Goal: Information Seeking & Learning: Learn about a topic

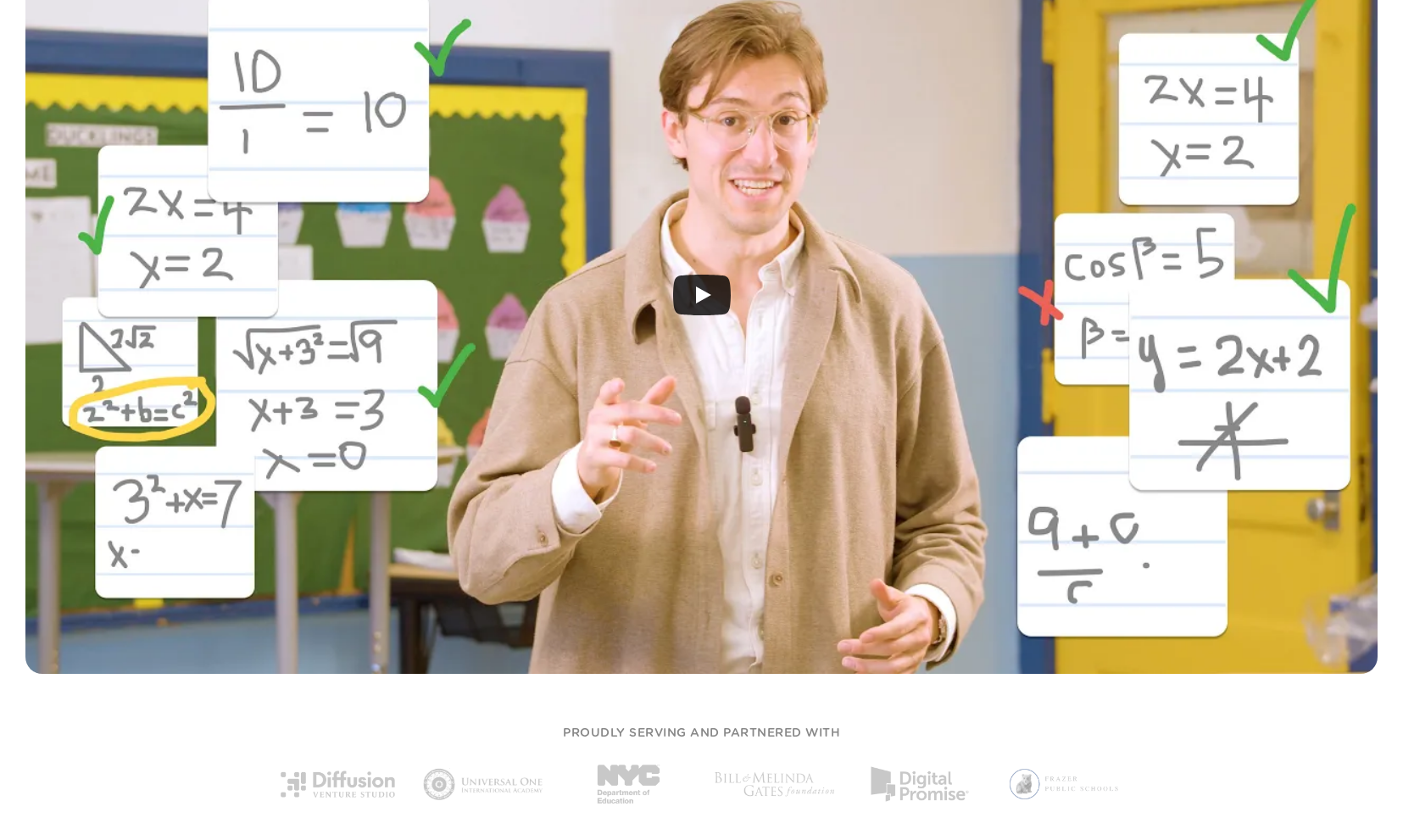
scroll to position [520, 0]
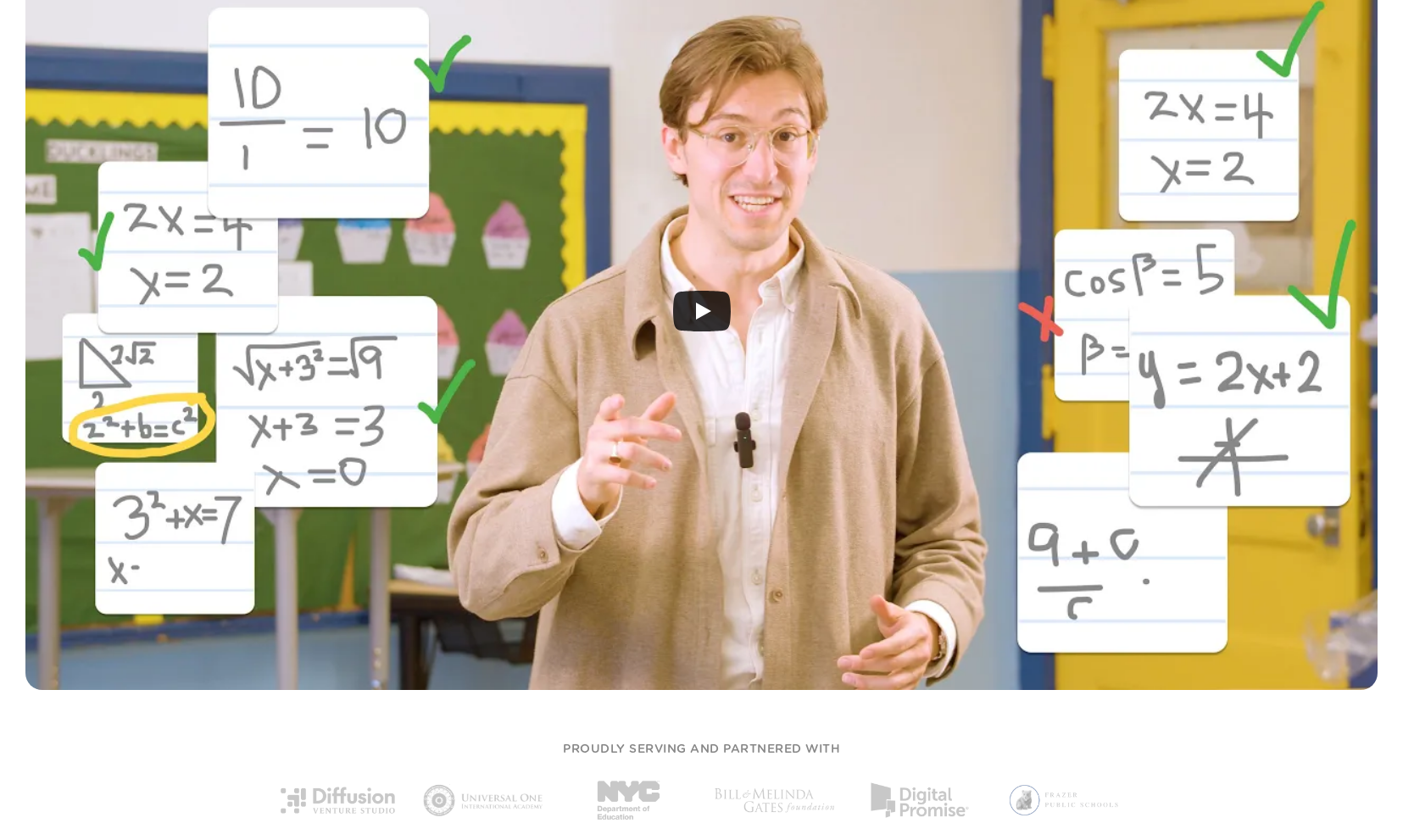
click at [663, 300] on div at bounding box center [701, 310] width 1353 height 758
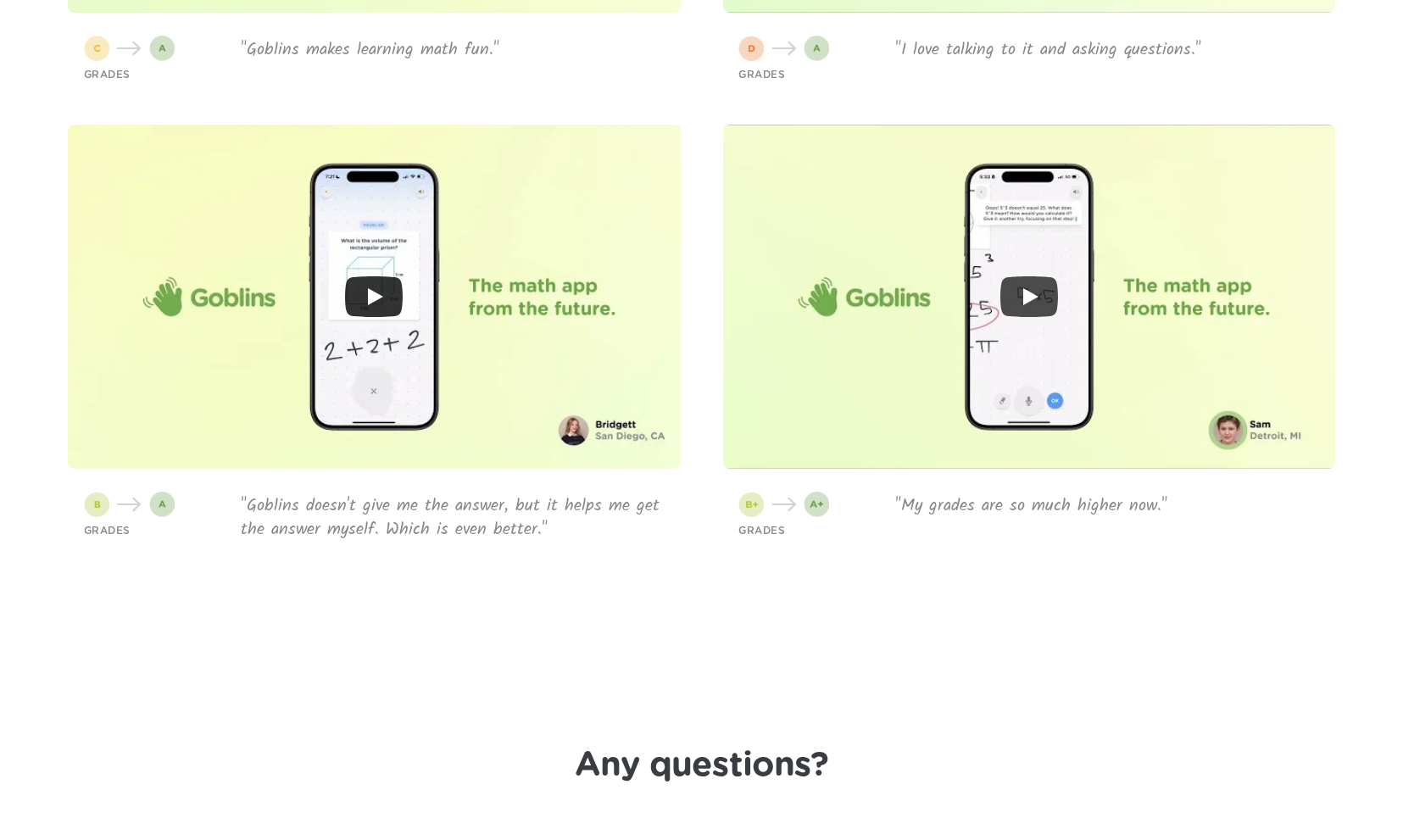
scroll to position [6114, 0]
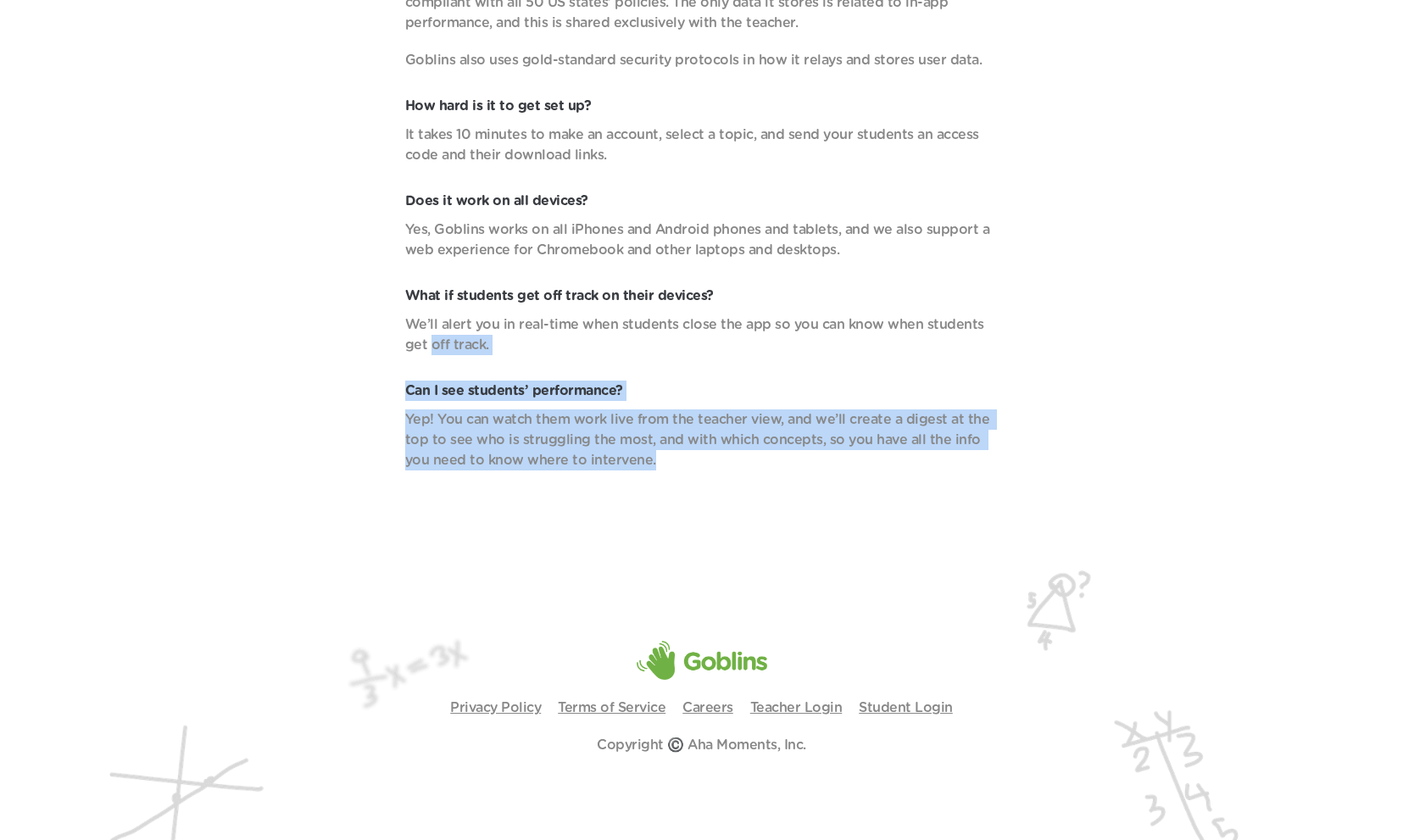
drag, startPoint x: 617, startPoint y: 503, endPoint x: 394, endPoint y: 336, distance: 278.6
click at [394, 337] on header "Any questions? Which classes do you support? Which curriculum? Goblins is ready…" at bounding box center [701, 51] width 1403 height 1008
click at [496, 431] on p "Yep! You can watch them work live from the teacher view, and we’ll create a dig…" at bounding box center [702, 441] width 593 height 61
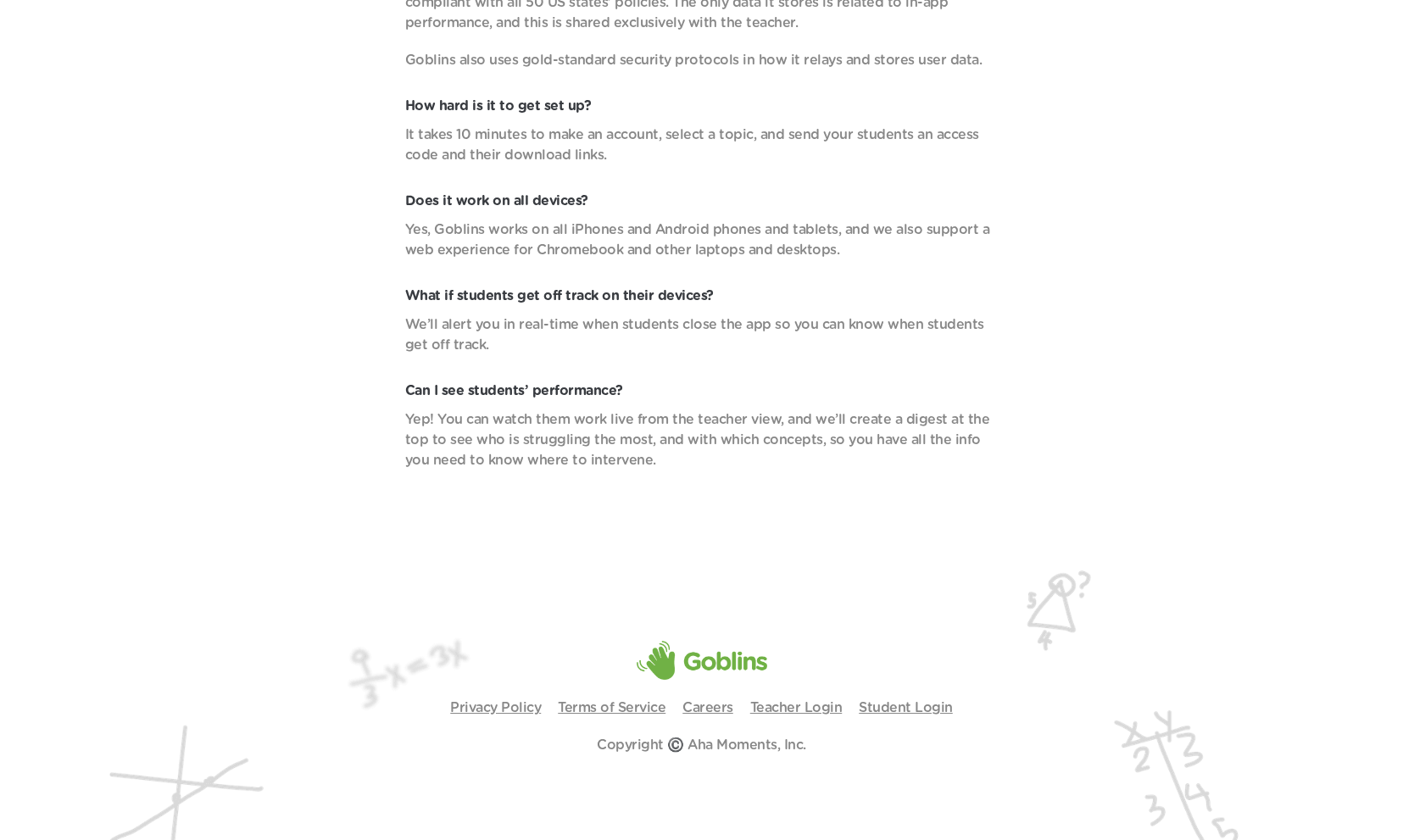
click at [496, 431] on p "Yep! You can watch them work live from the teacher view, and we’ll create a dig…" at bounding box center [702, 441] width 593 height 61
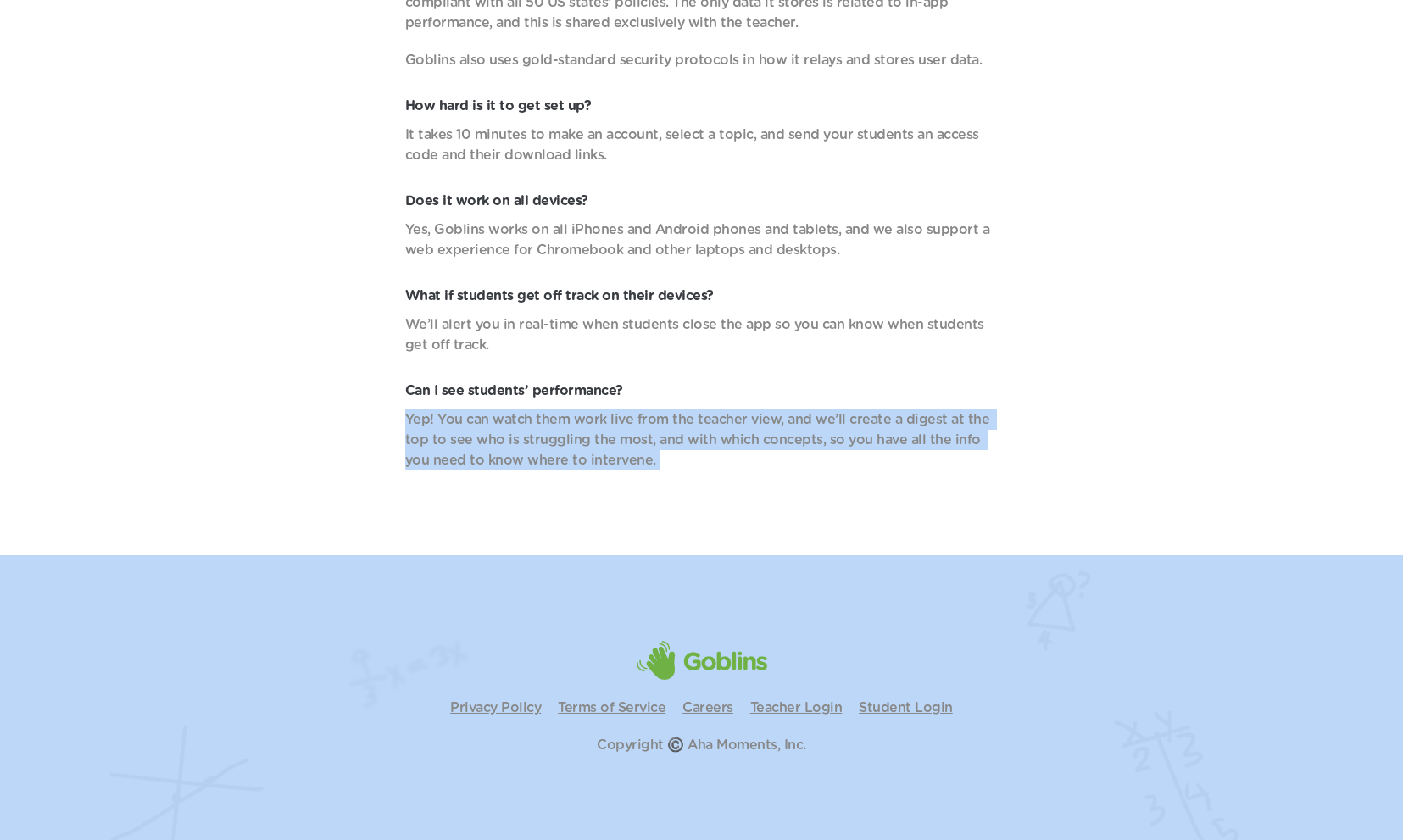
click at [523, 517] on header "Any questions? Which classes do you support? Which curriculum? Goblins is ready…" at bounding box center [701, 51] width 1403 height 1008
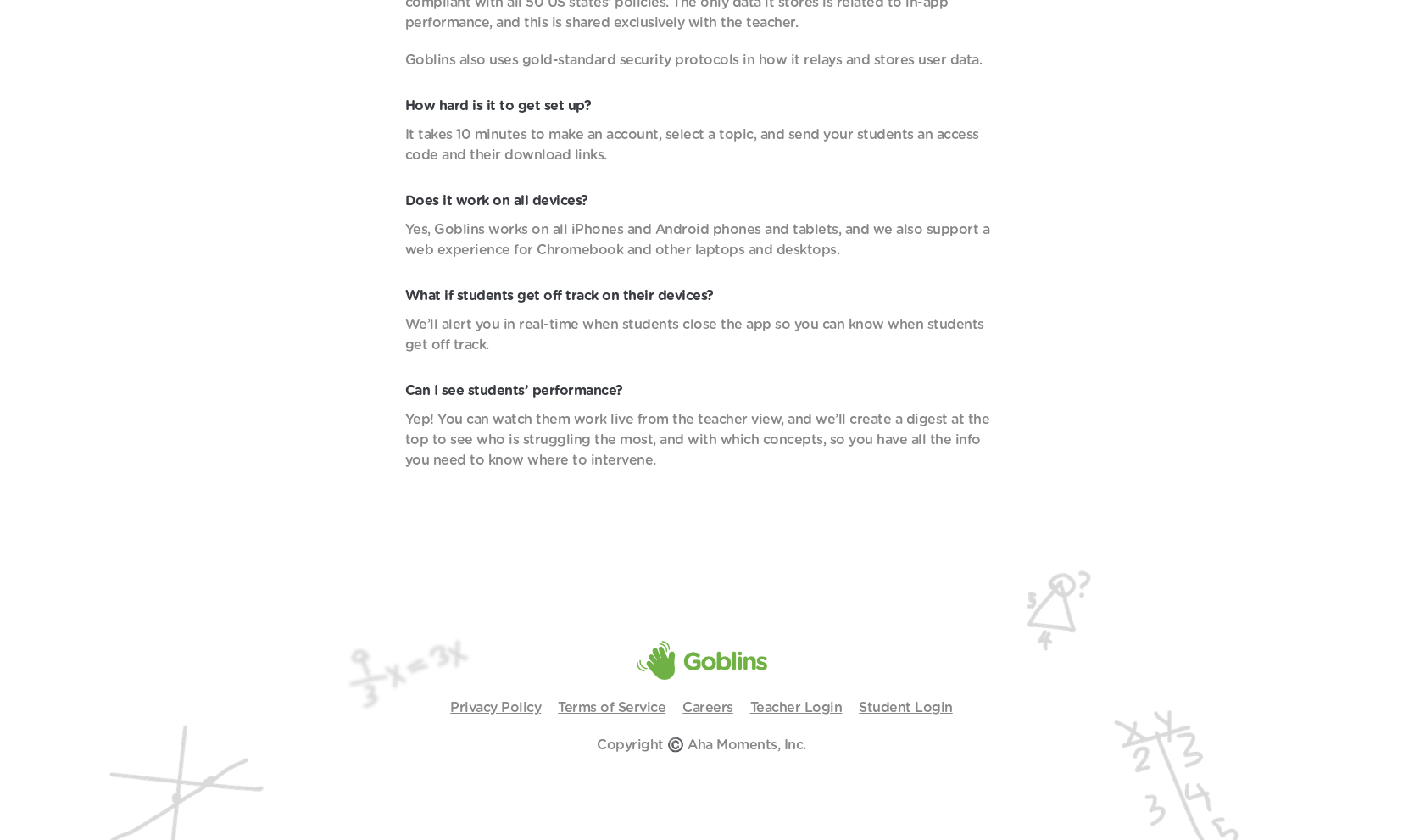
click at [720, 741] on p "Copyright ©️ Aha Moments, Inc." at bounding box center [702, 745] width 209 height 20
click at [644, 755] on p "Copyright ©️ Aha Moments, Inc." at bounding box center [702, 745] width 209 height 20
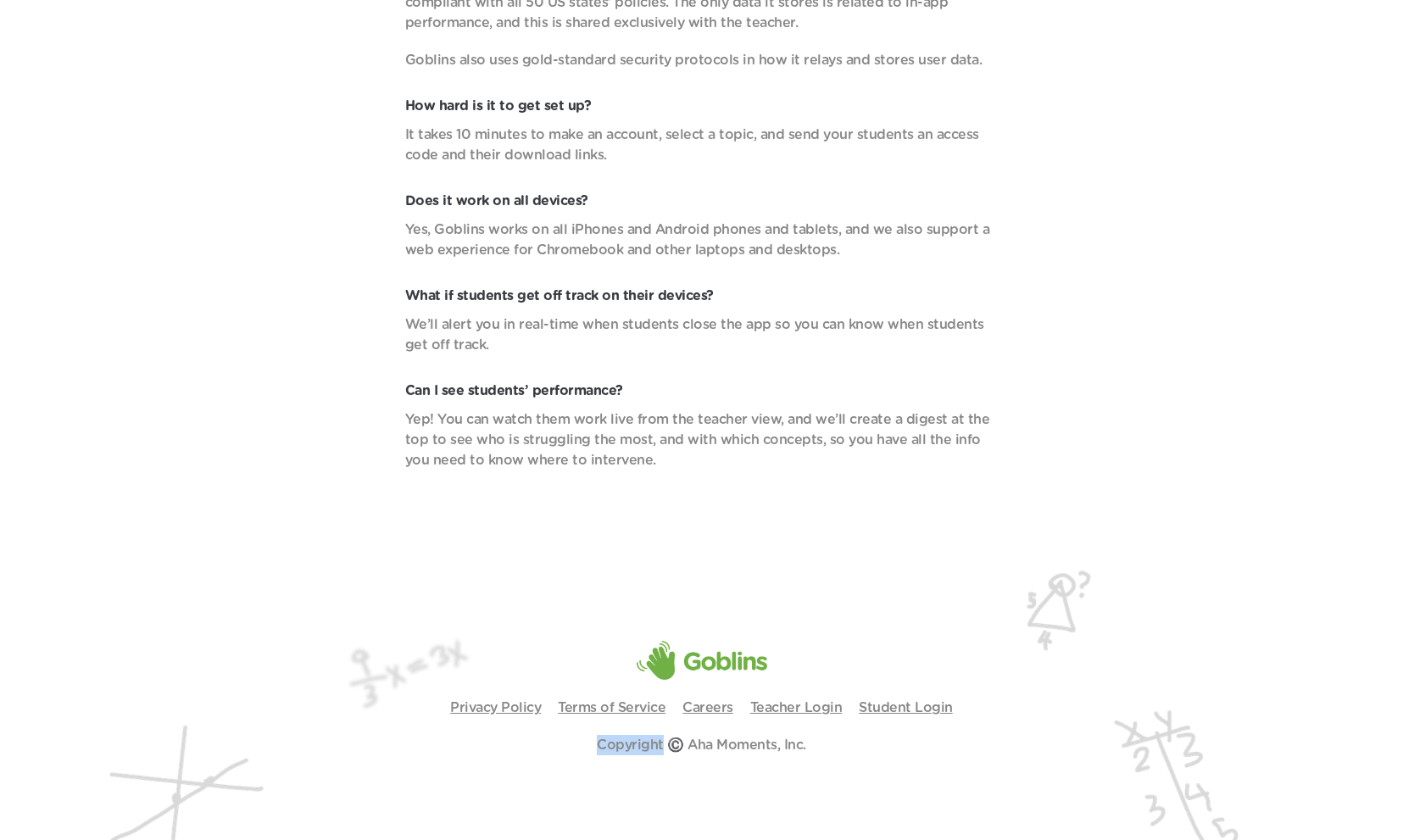
click at [644, 755] on p "Copyright ©️ Aha Moments, Inc." at bounding box center [702, 745] width 209 height 20
click at [710, 708] on link "Careers" at bounding box center [708, 708] width 51 height 13
